Goal: Information Seeking & Learning: Stay updated

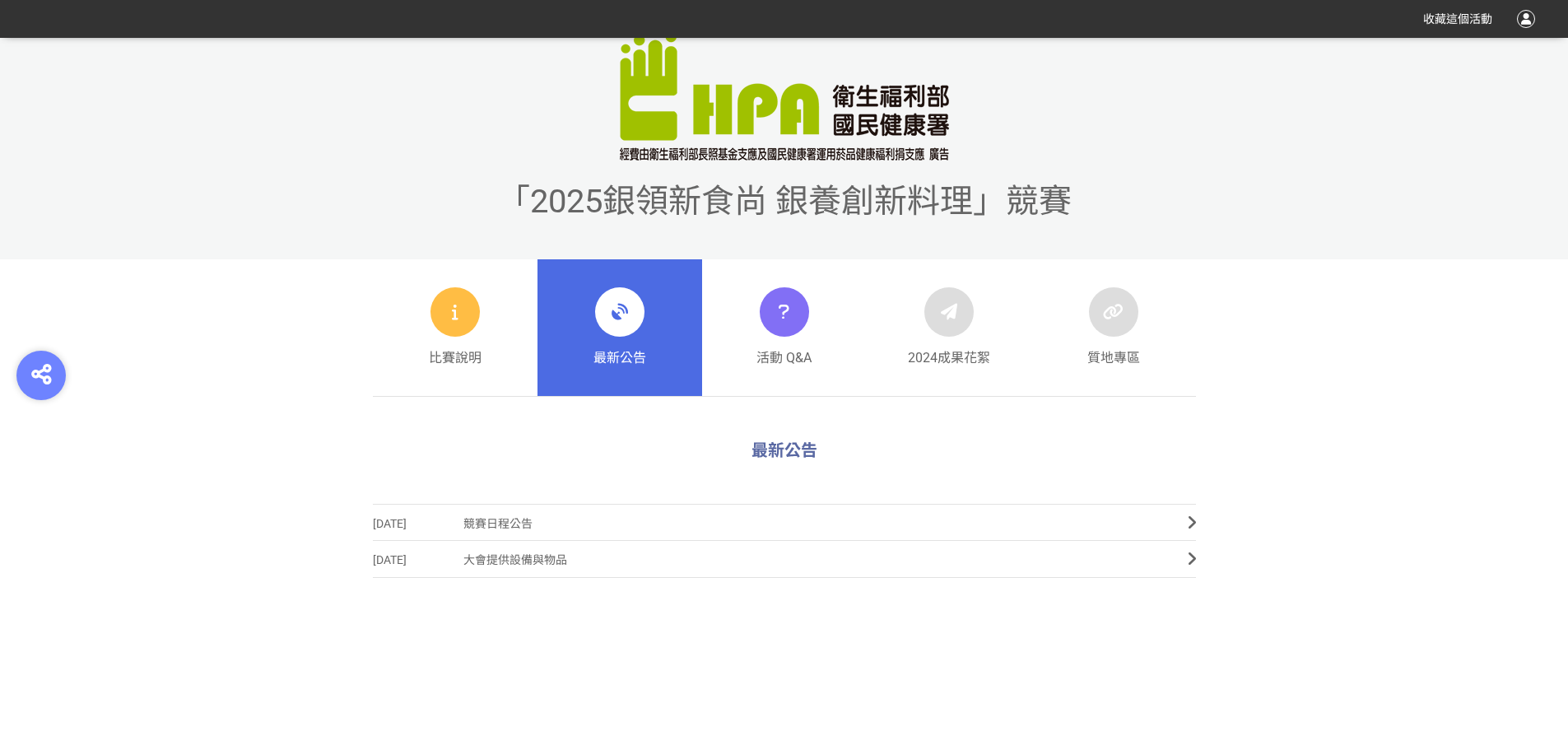
scroll to position [576, 0]
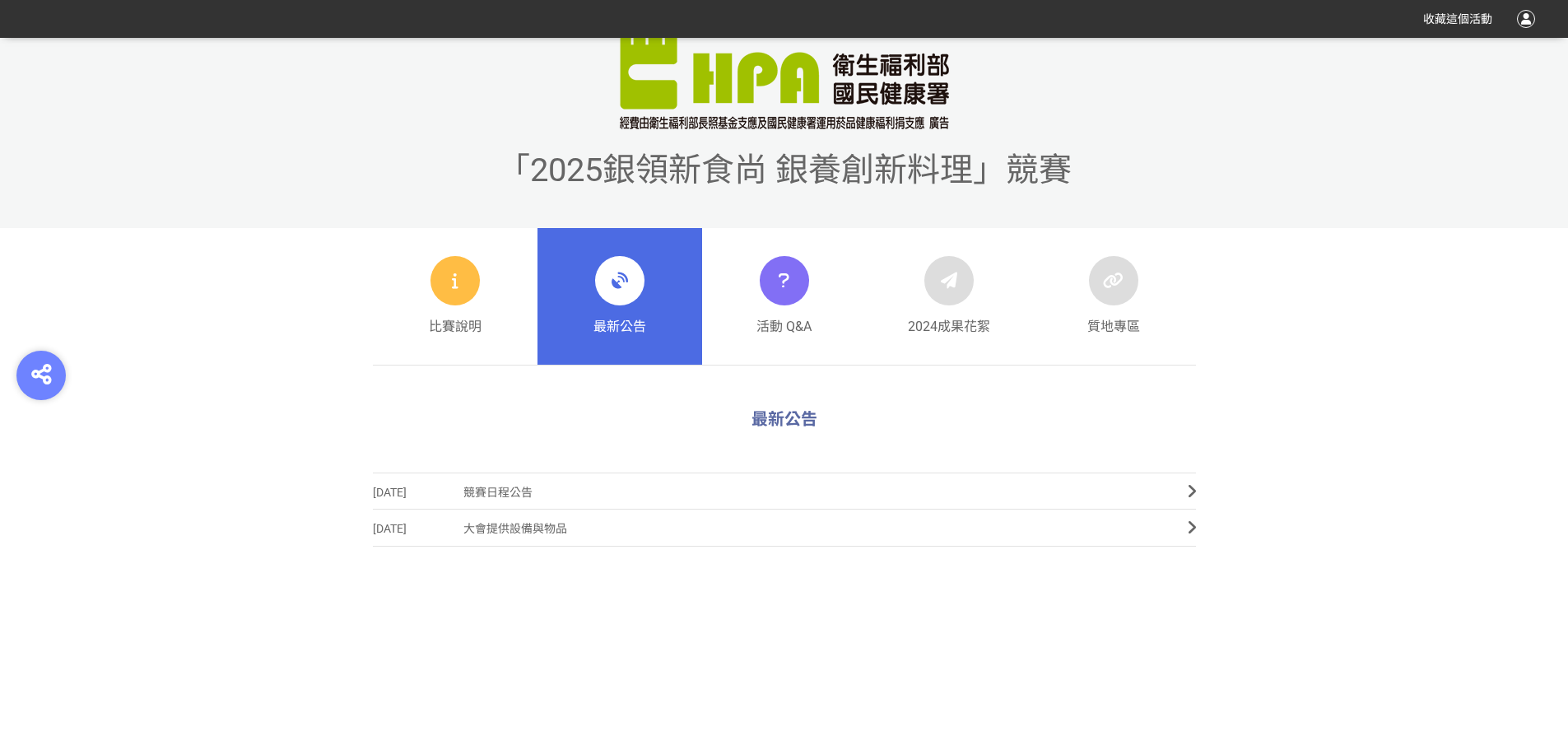
scroll to position [741, 0]
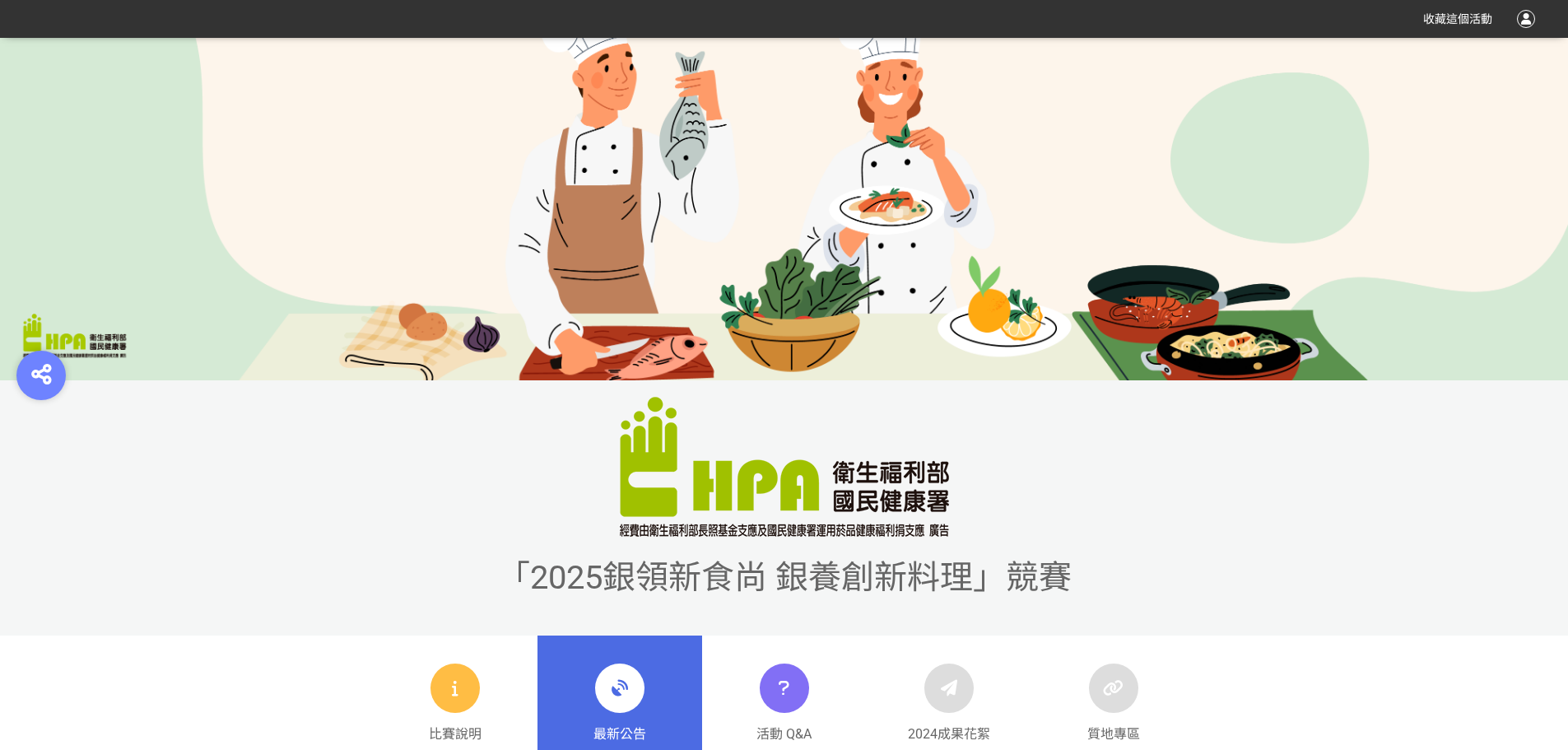
scroll to position [494, 0]
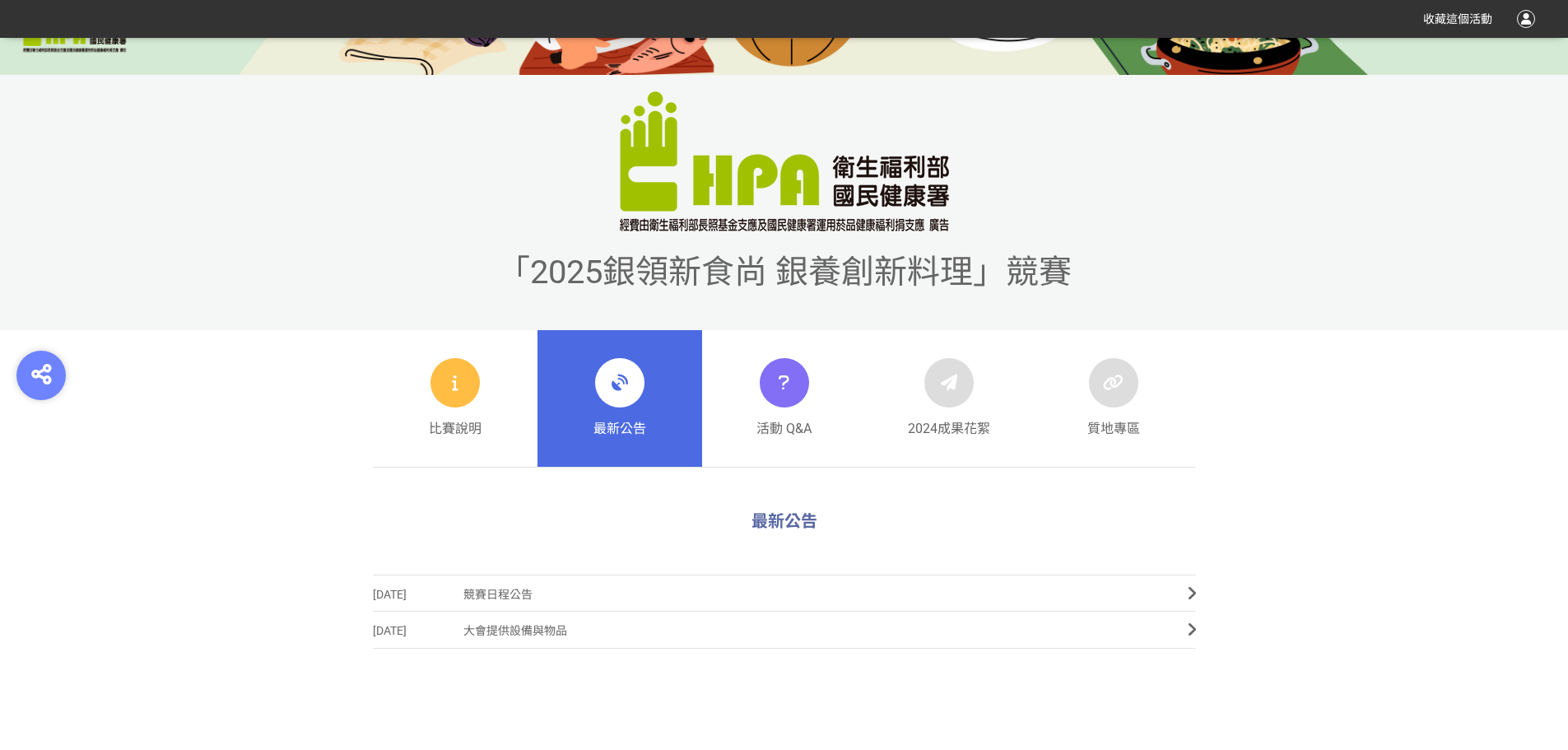
click at [632, 406] on div "最新公告" at bounding box center [620, 398] width 52 height 80
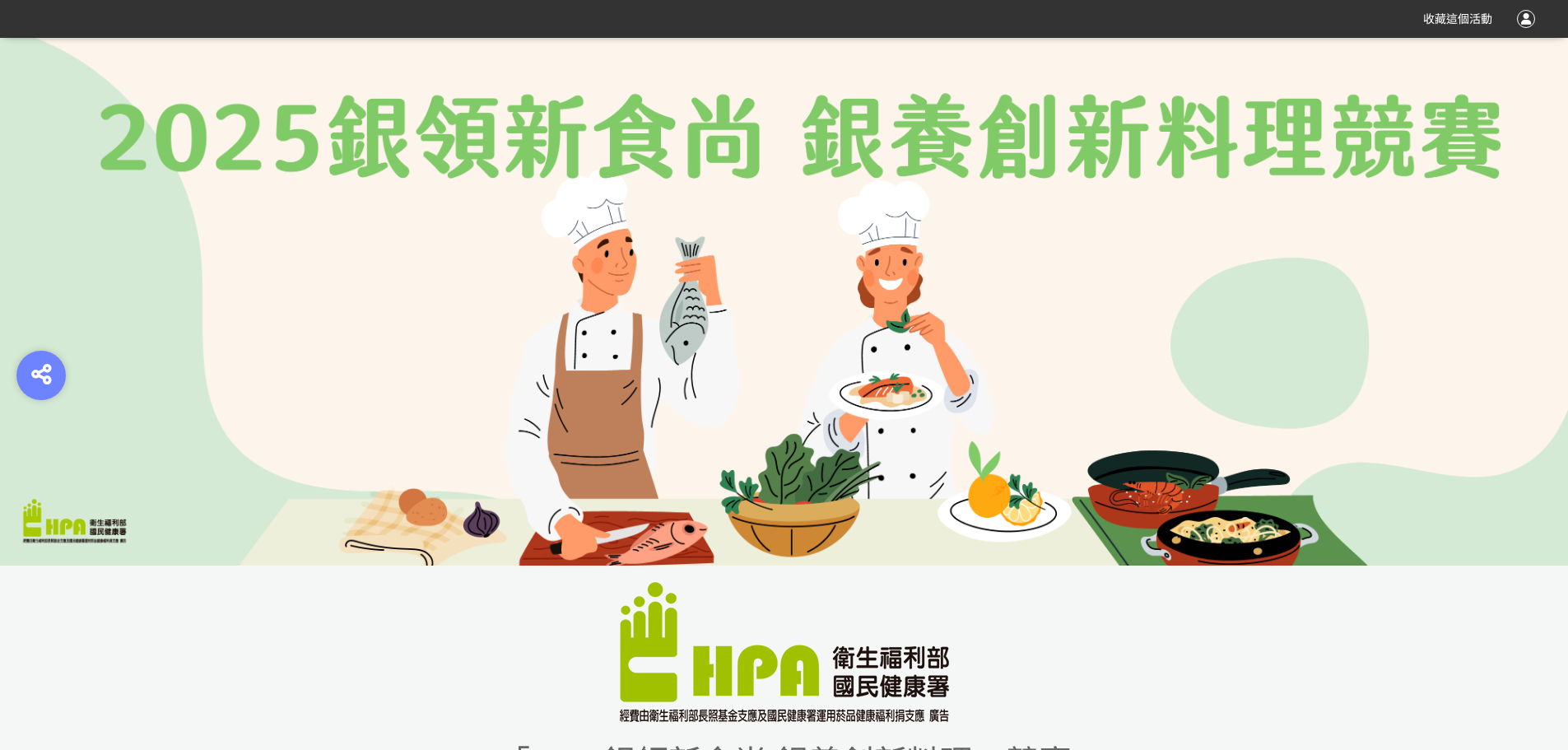
scroll to position [0, 0]
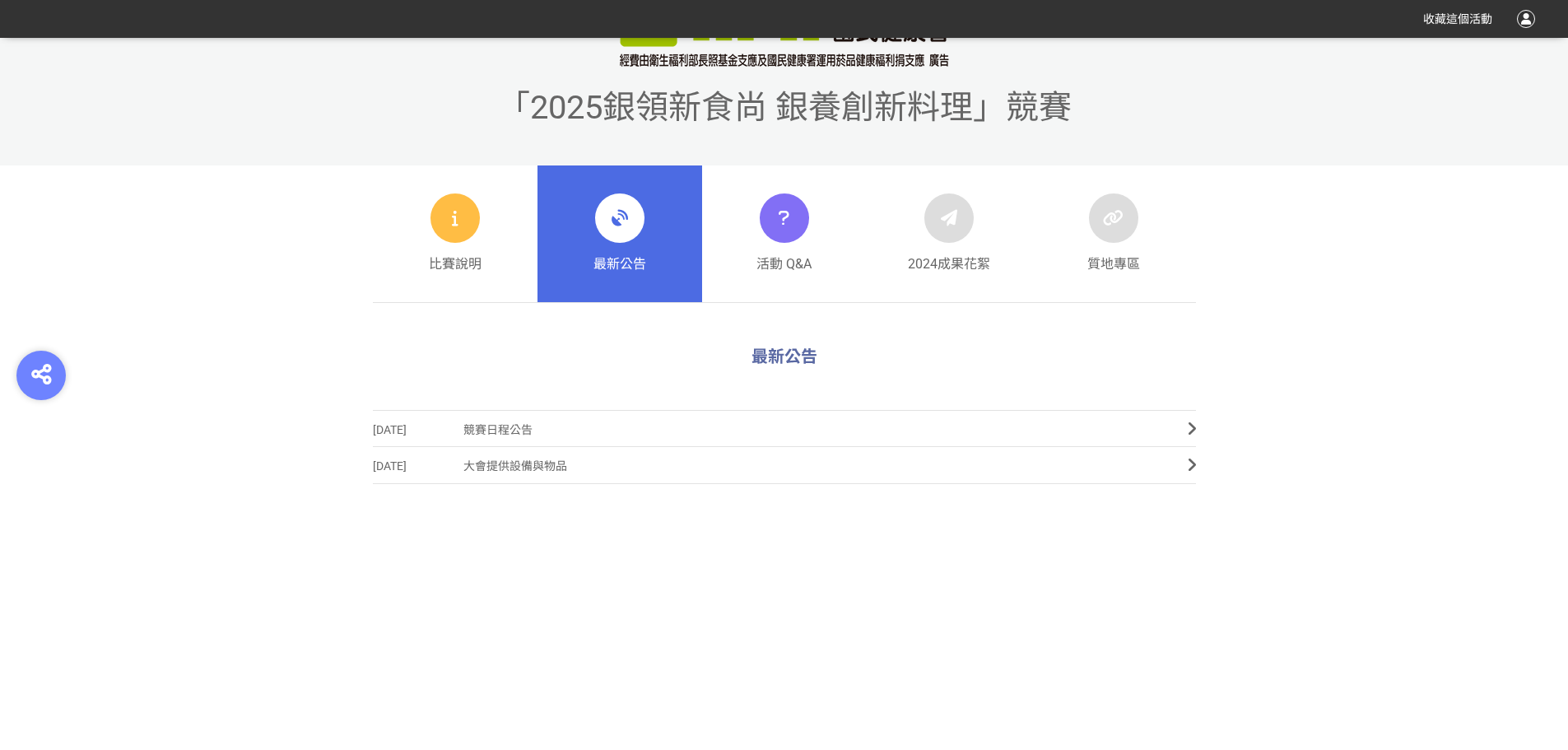
click at [572, 178] on link "最新公告" at bounding box center [620, 233] width 164 height 136
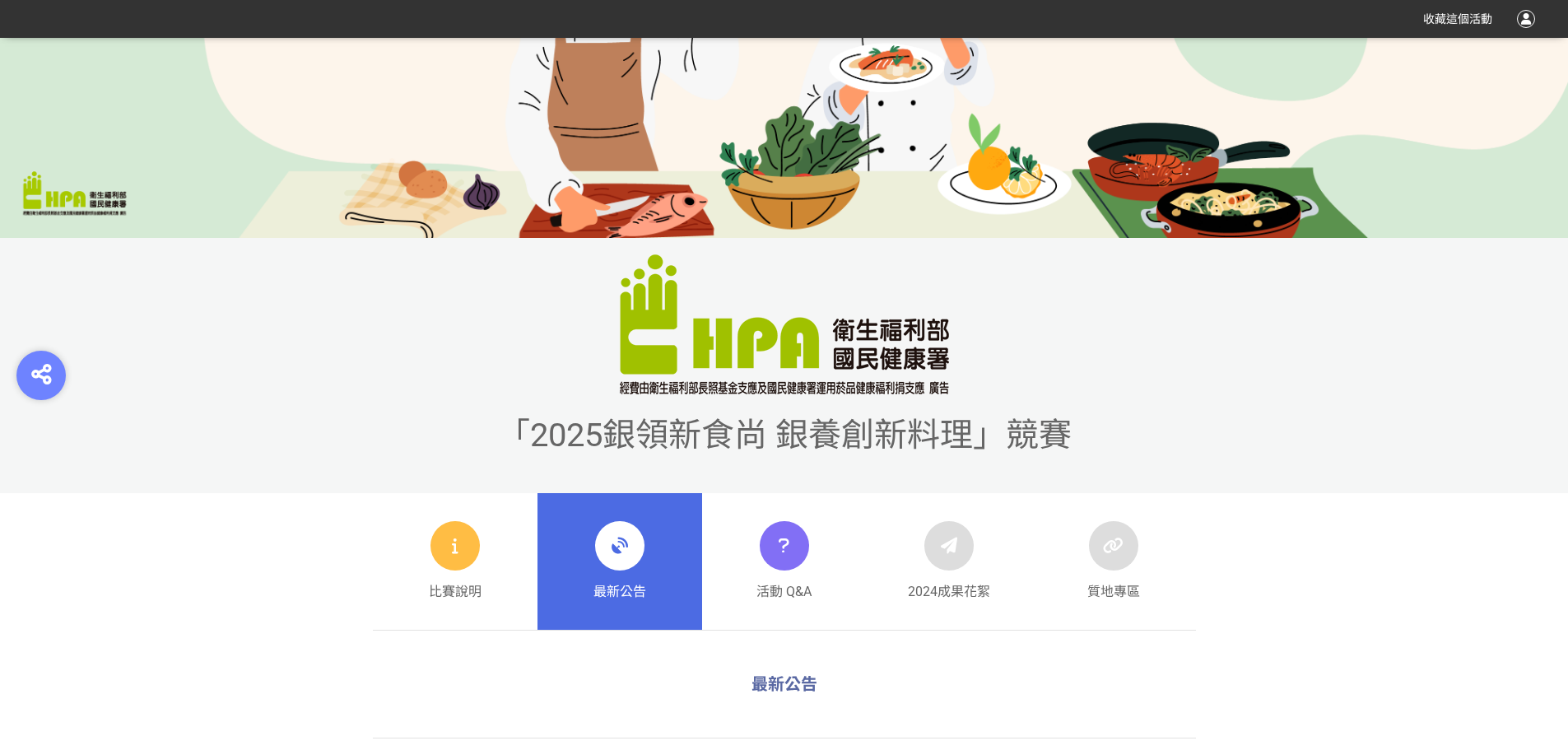
scroll to position [364, 0]
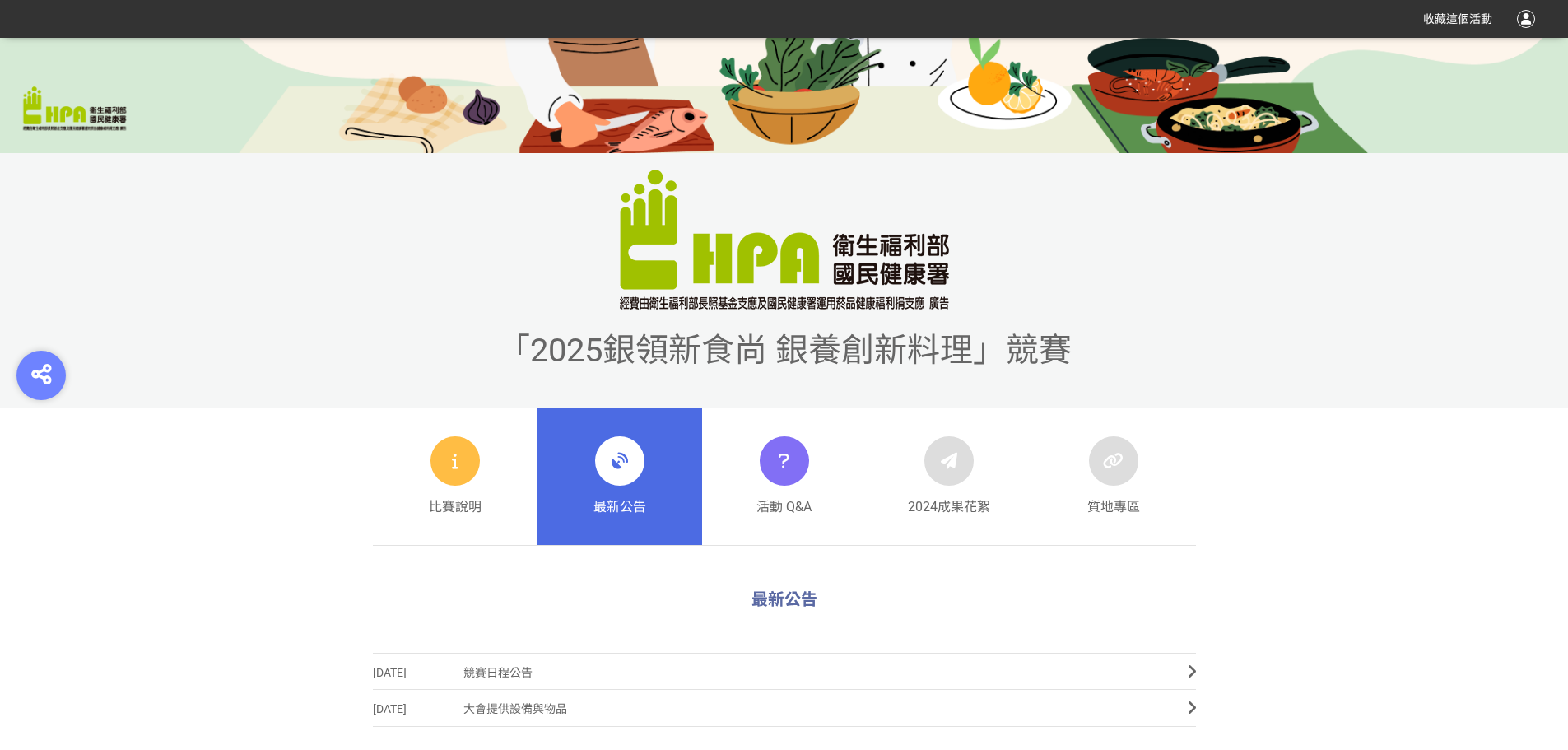
scroll to position [411, 0]
